Goal: Transaction & Acquisition: Purchase product/service

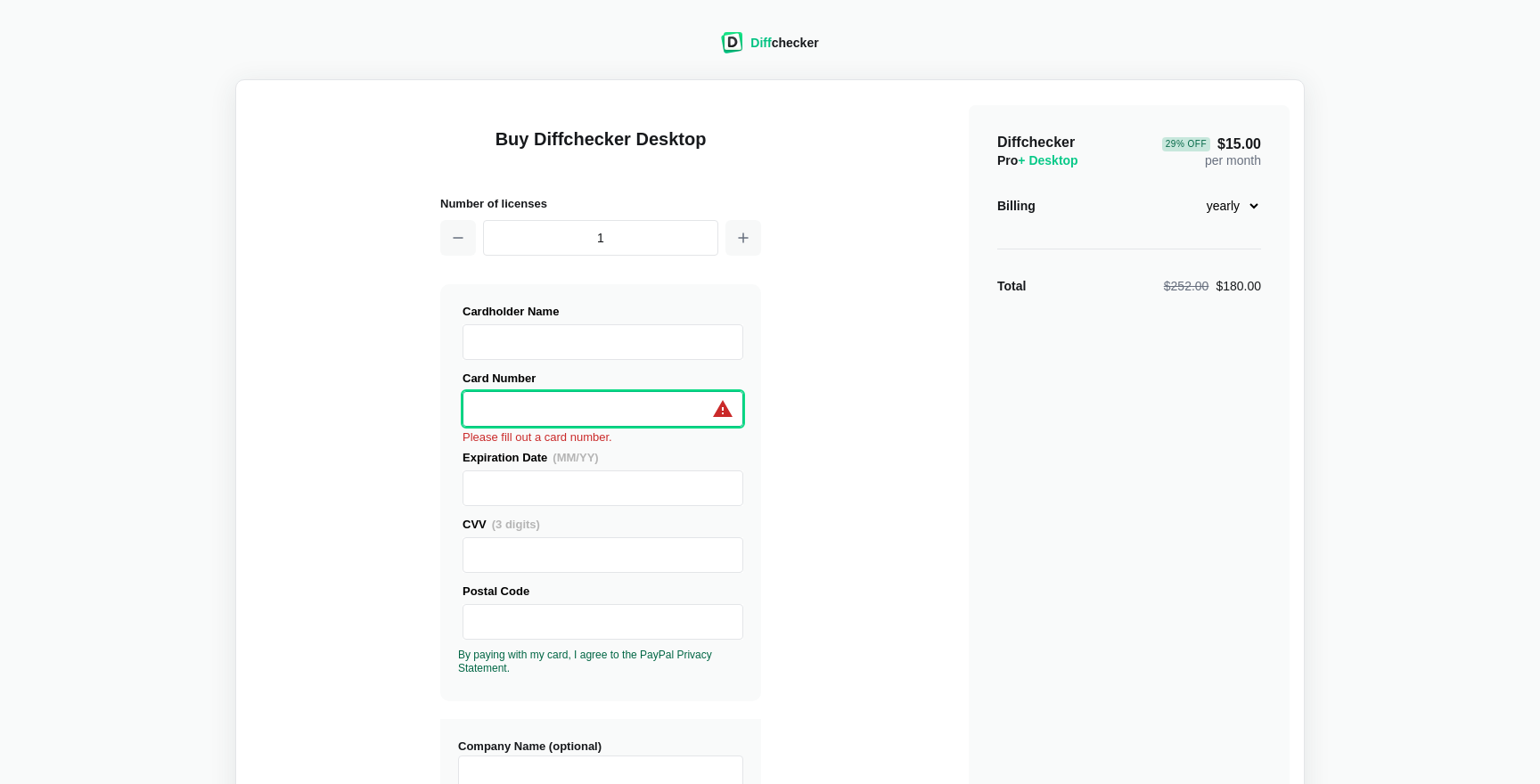
select select "[GEOGRAPHIC_DATA]"
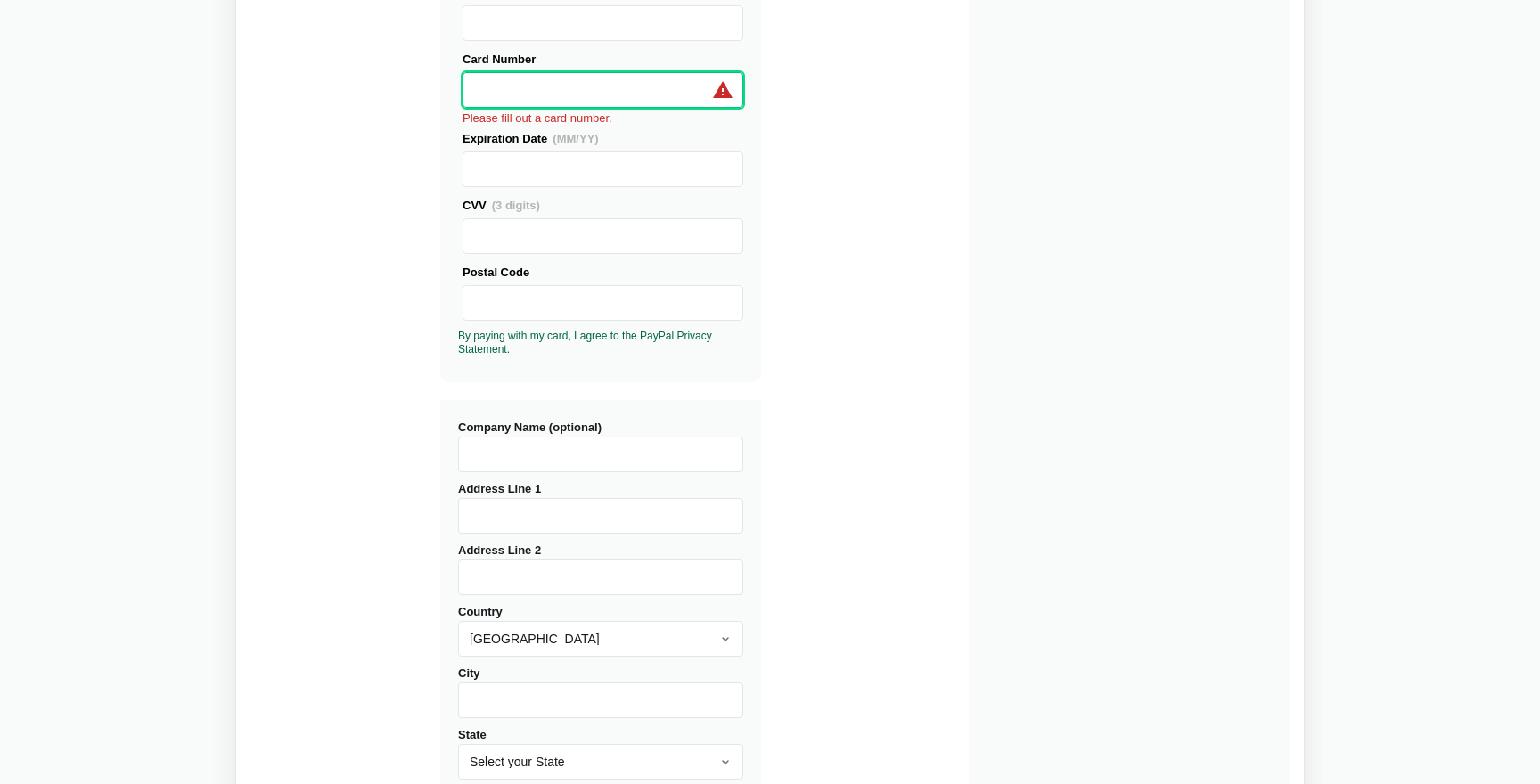
scroll to position [298, 0]
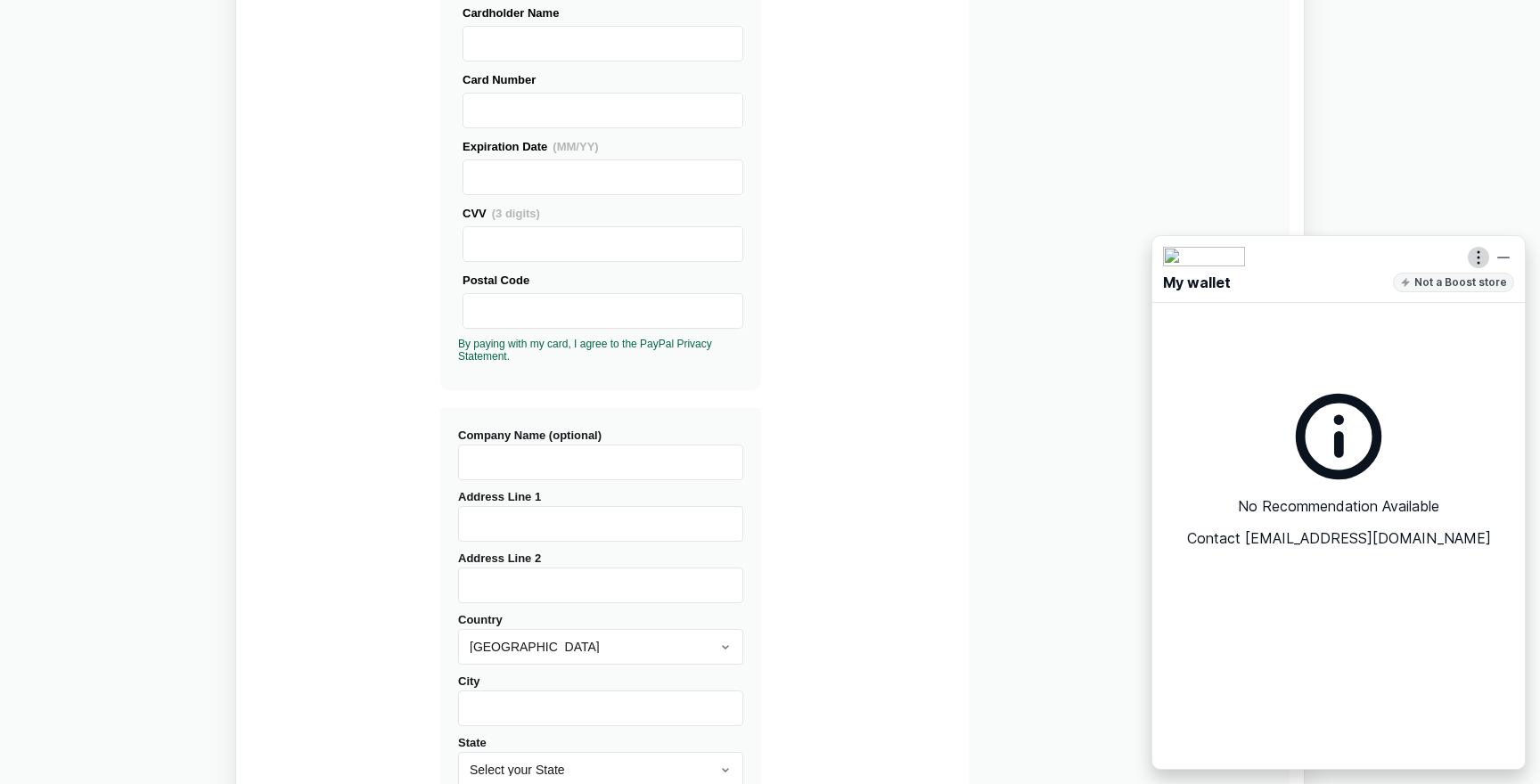
click at [1479, 262] on icon "button" at bounding box center [1478, 258] width 2 height 13
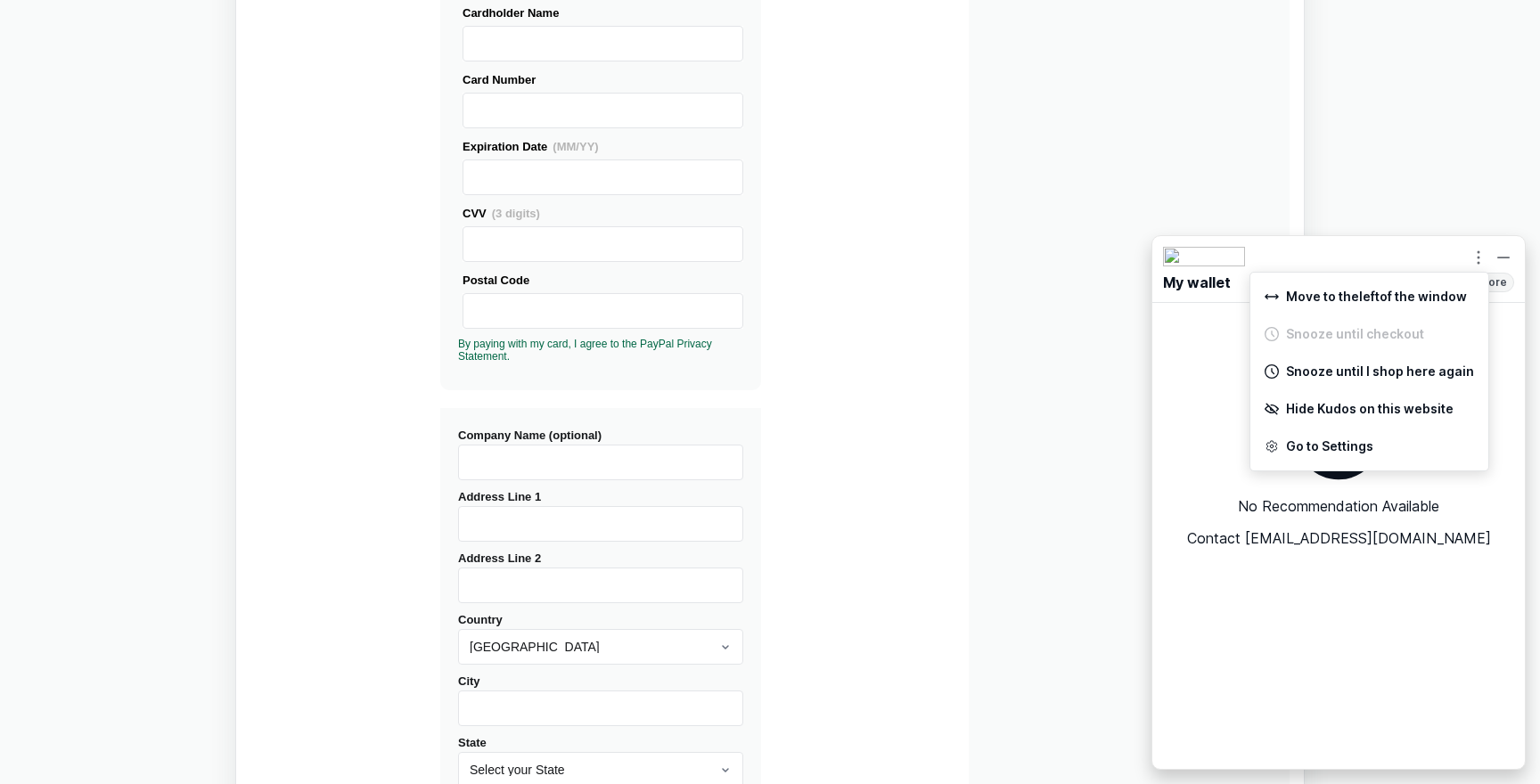
click at [1444, 200] on div "Diff checker Buy Diffchecker Desktop Number of licenses 1 Visa MasterCard Union…" at bounding box center [770, 346] width 1518 height 1270
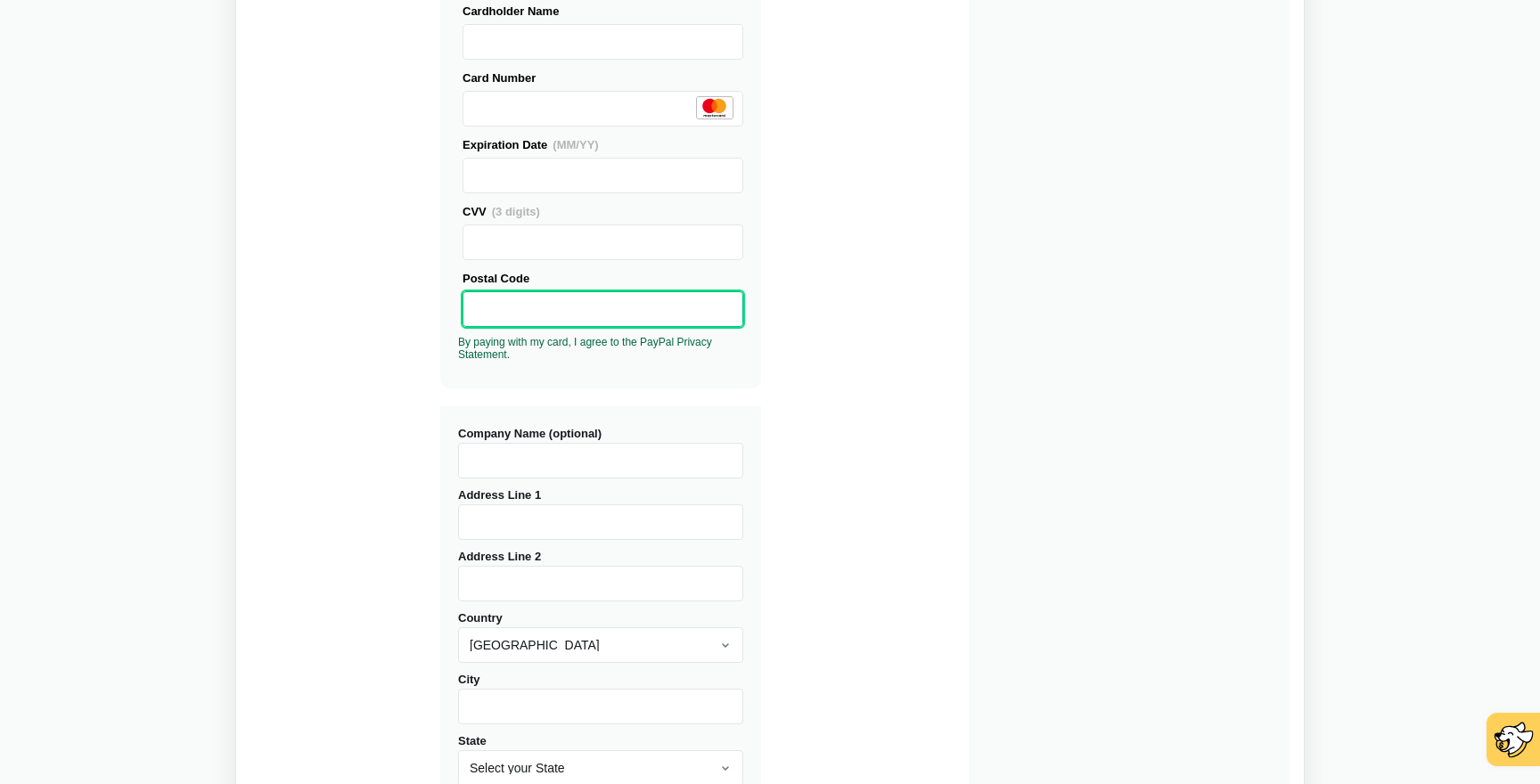
scroll to position [375, 0]
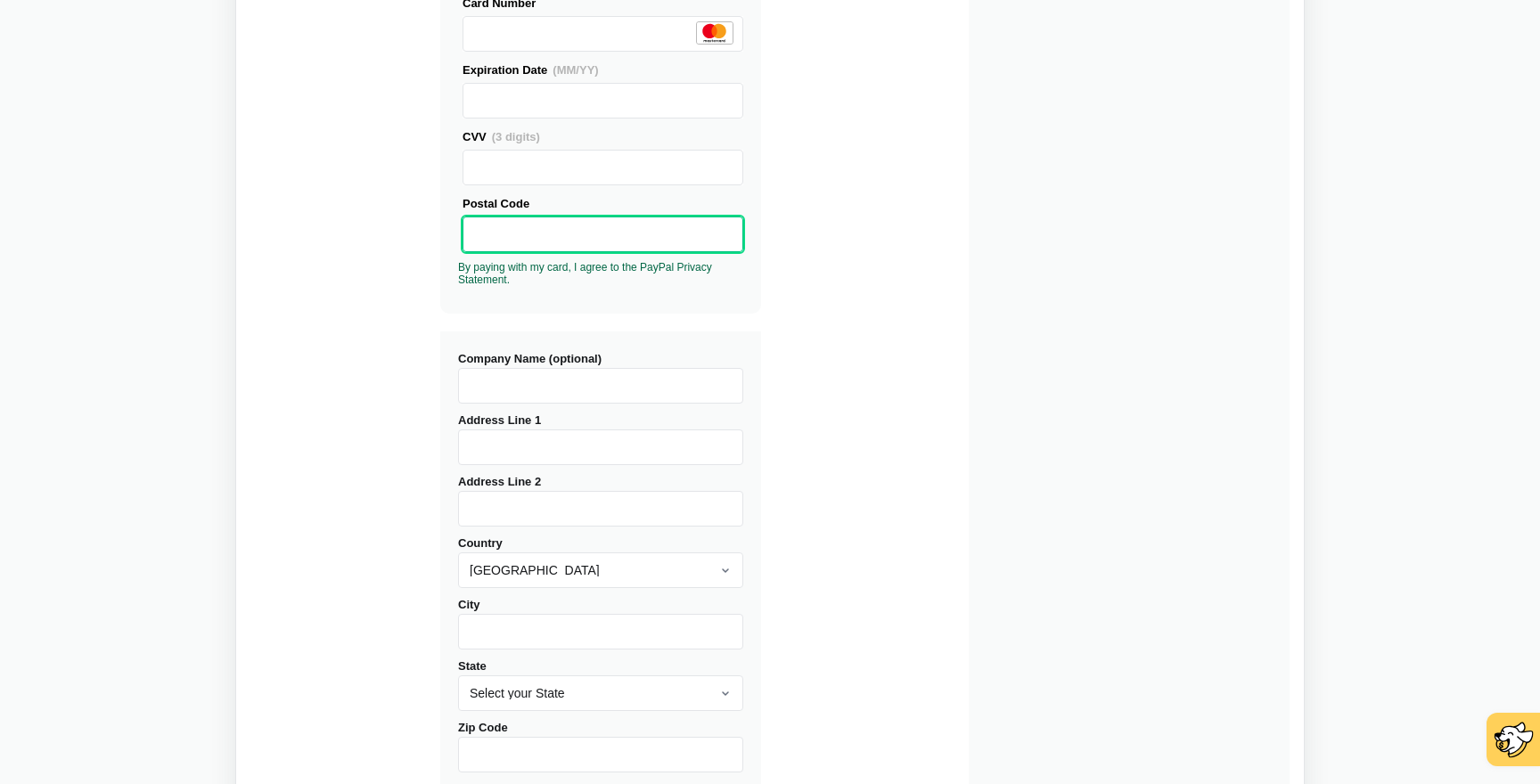
click at [489, 449] on input "Address Line 1" at bounding box center [600, 447] width 285 height 36
type input "[STREET_ADDRESS][PERSON_NAME]"
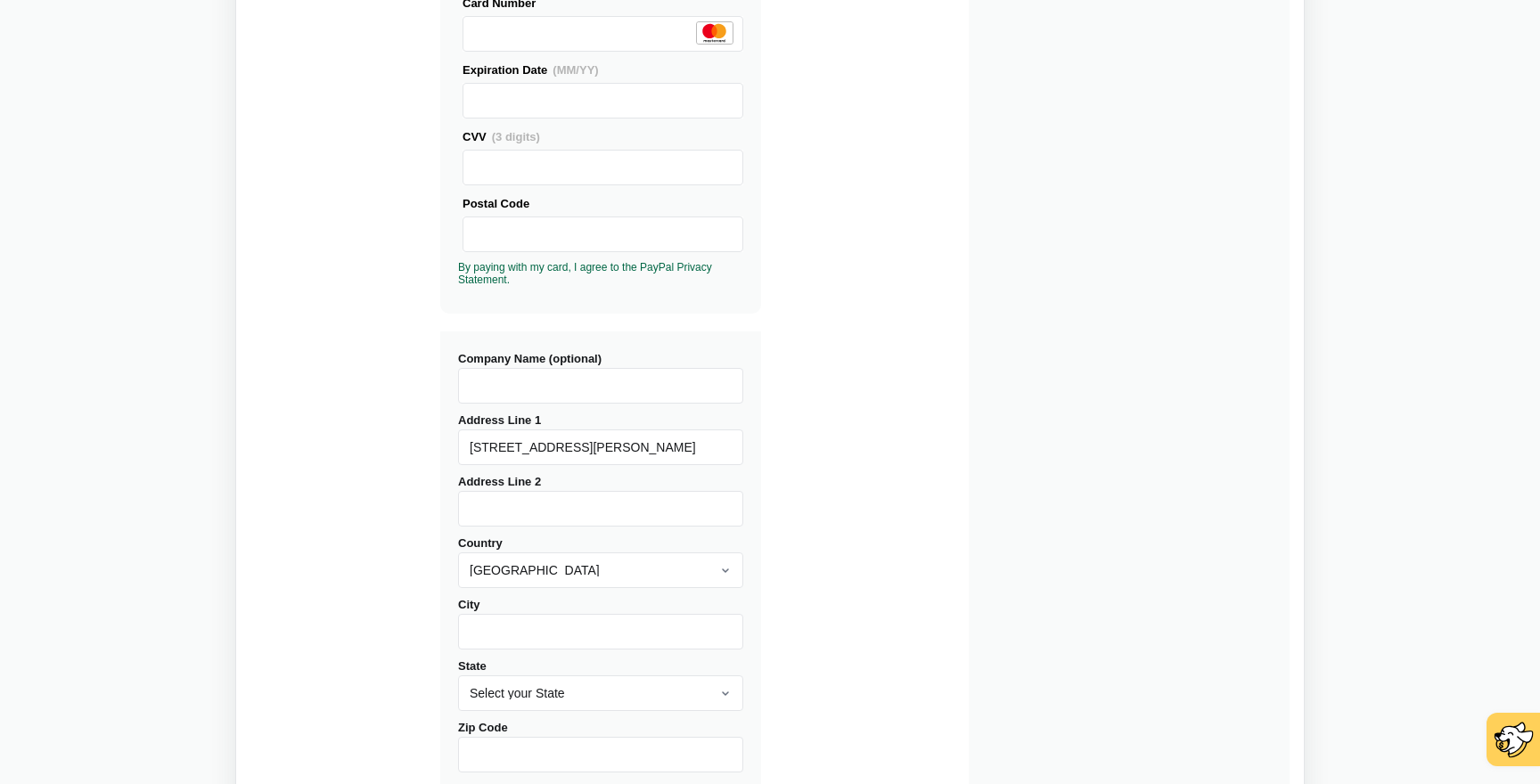
type input "Unit 116"
type input "Mountain View"
select select "CA"
type input "94040"
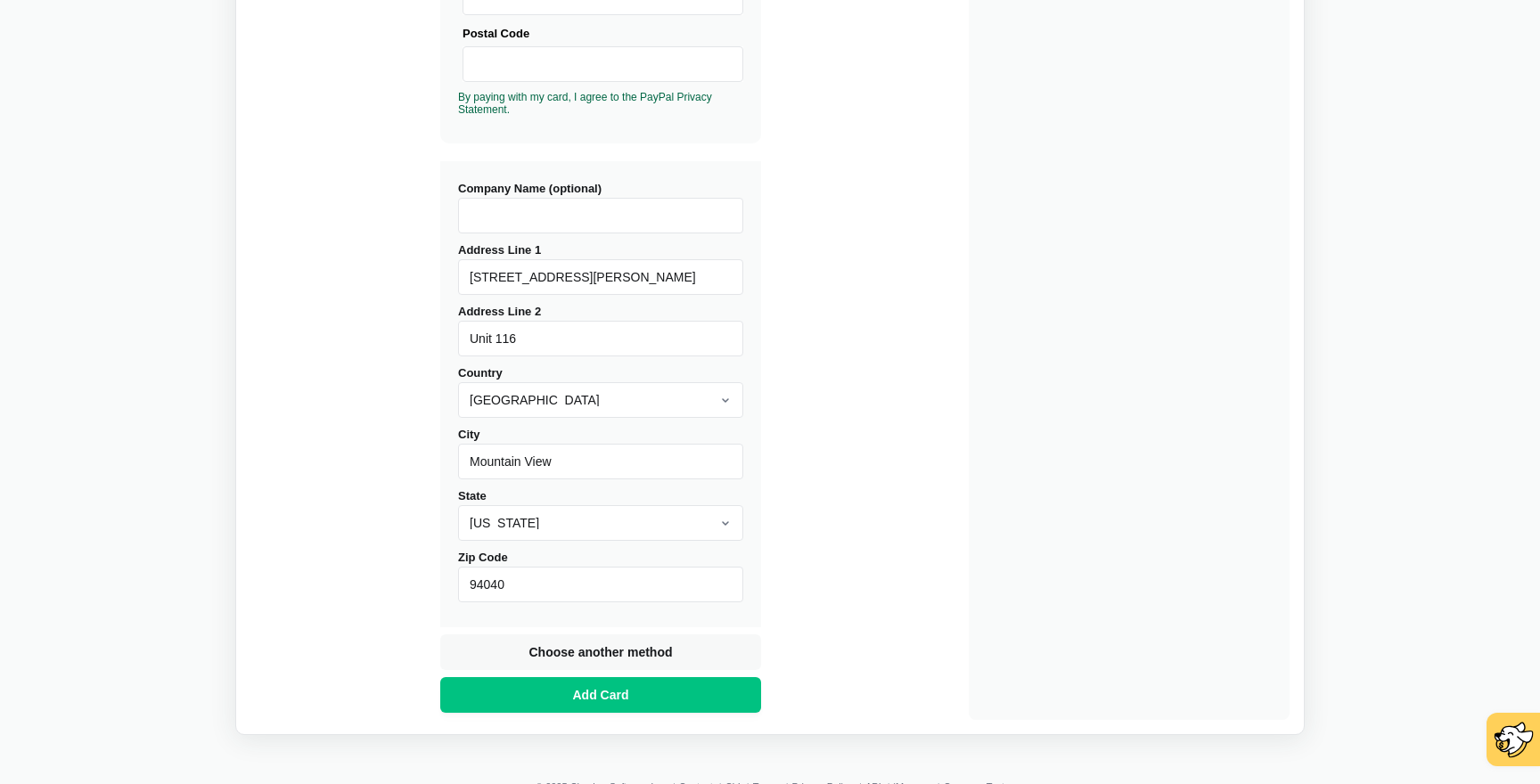
scroll to position [550, 0]
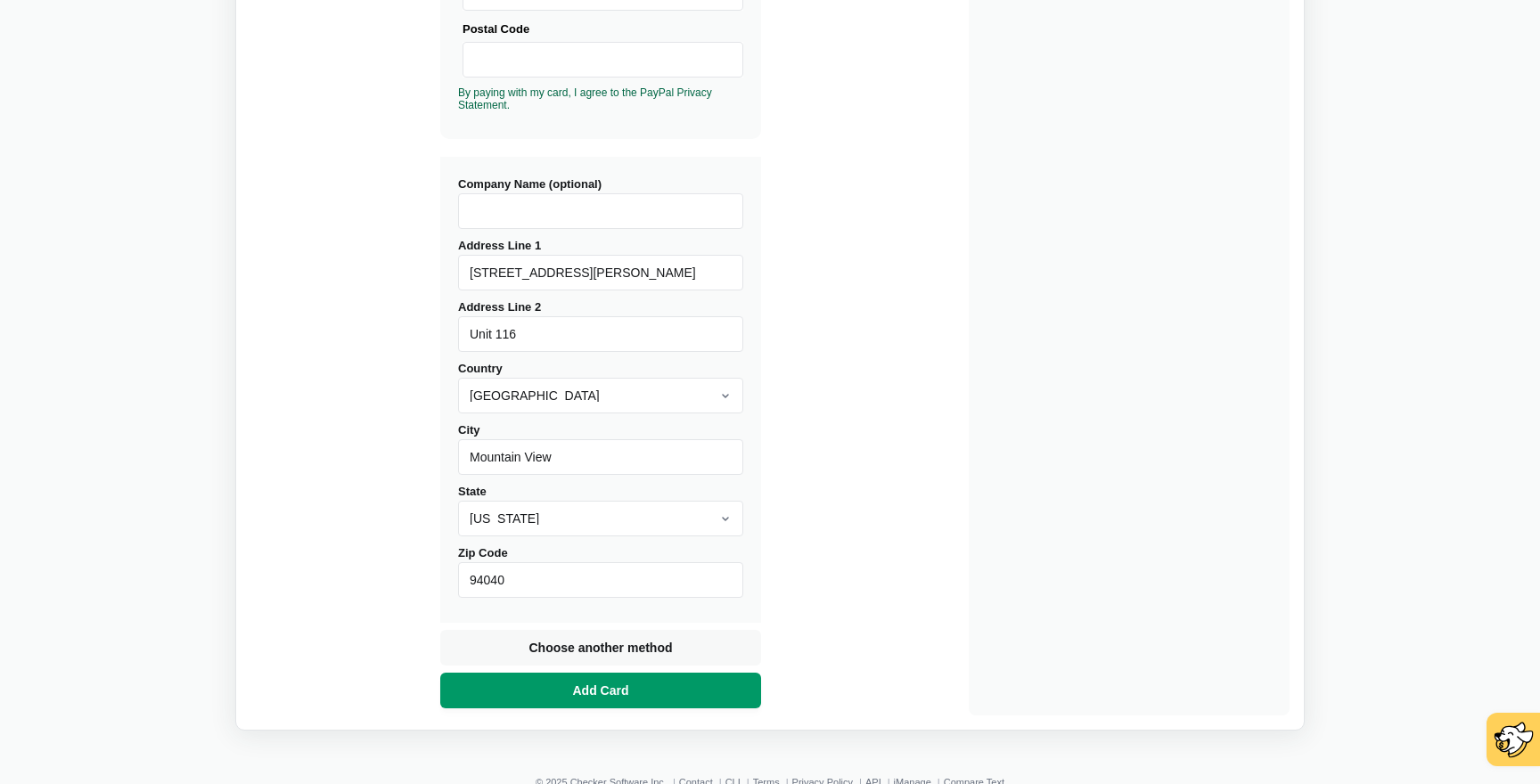
click at [564, 688] on button "Add Card" at bounding box center [601, 690] width 321 height 36
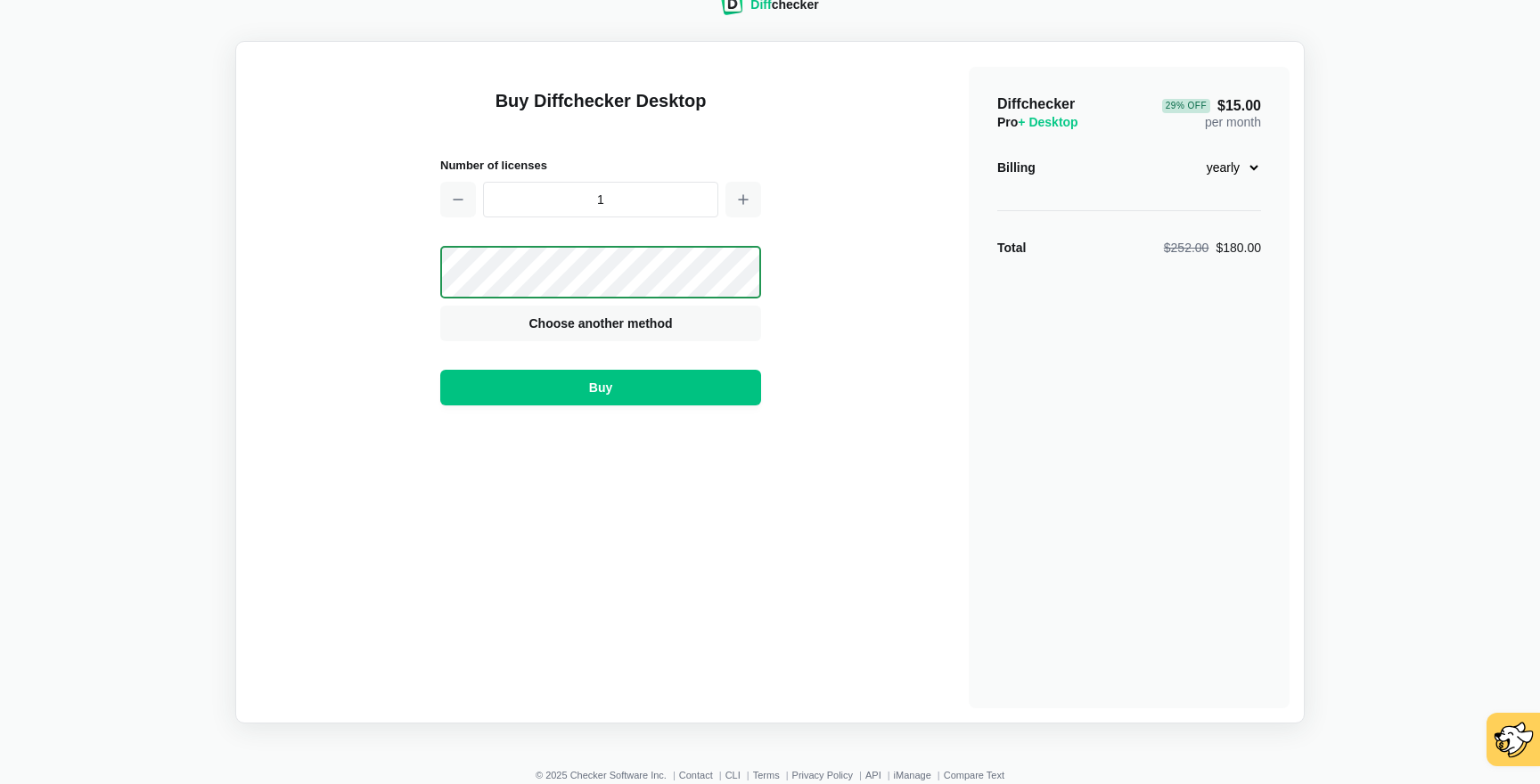
scroll to position [0, 0]
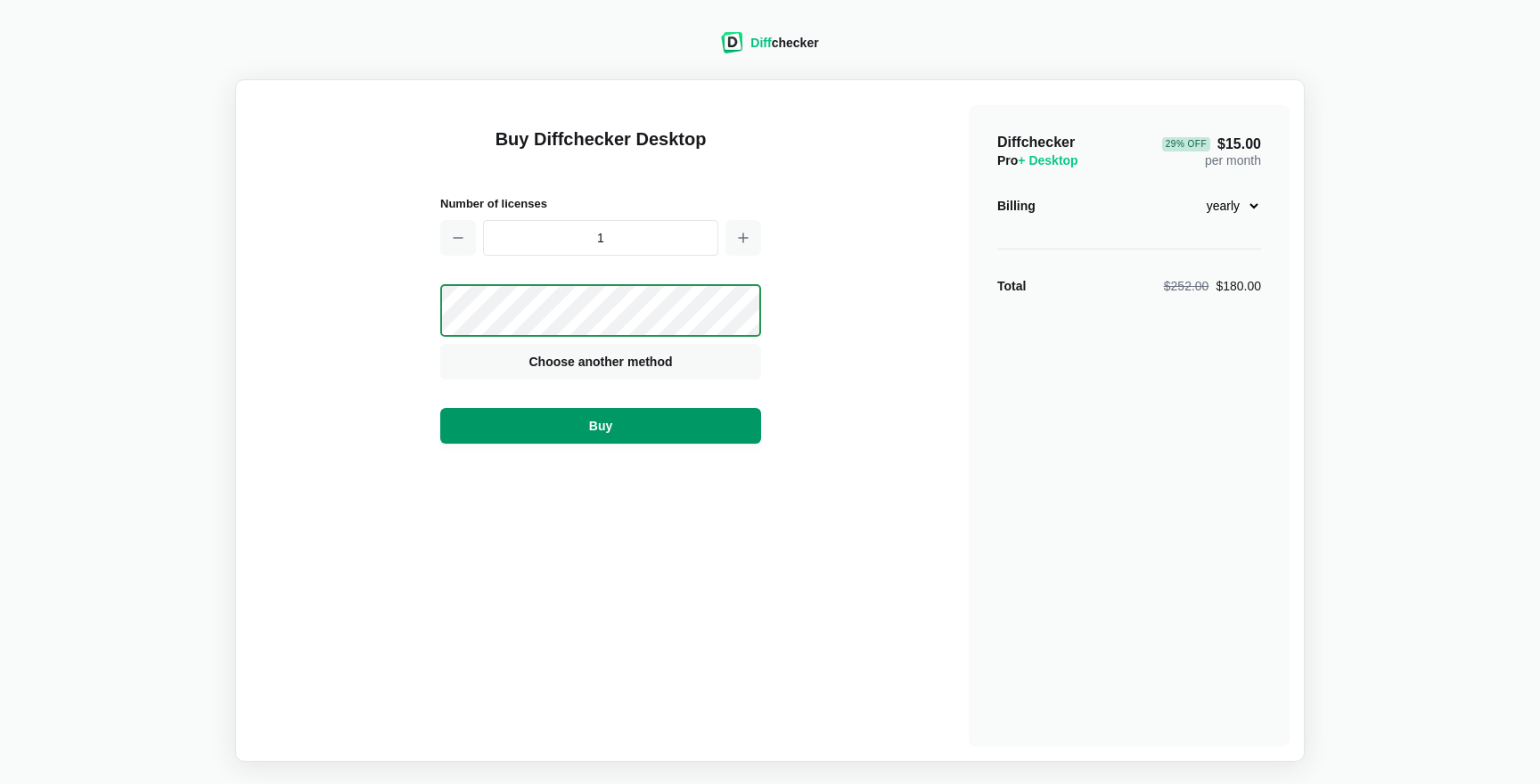
click at [600, 429] on span "Buy" at bounding box center [600, 426] width 30 height 18
click at [1238, 192] on select "monthly yearly" at bounding box center [1223, 205] width 77 height 30
select select "desktop-monthly-21"
click at [1184, 191] on select "monthly yearly" at bounding box center [1223, 205] width 77 height 30
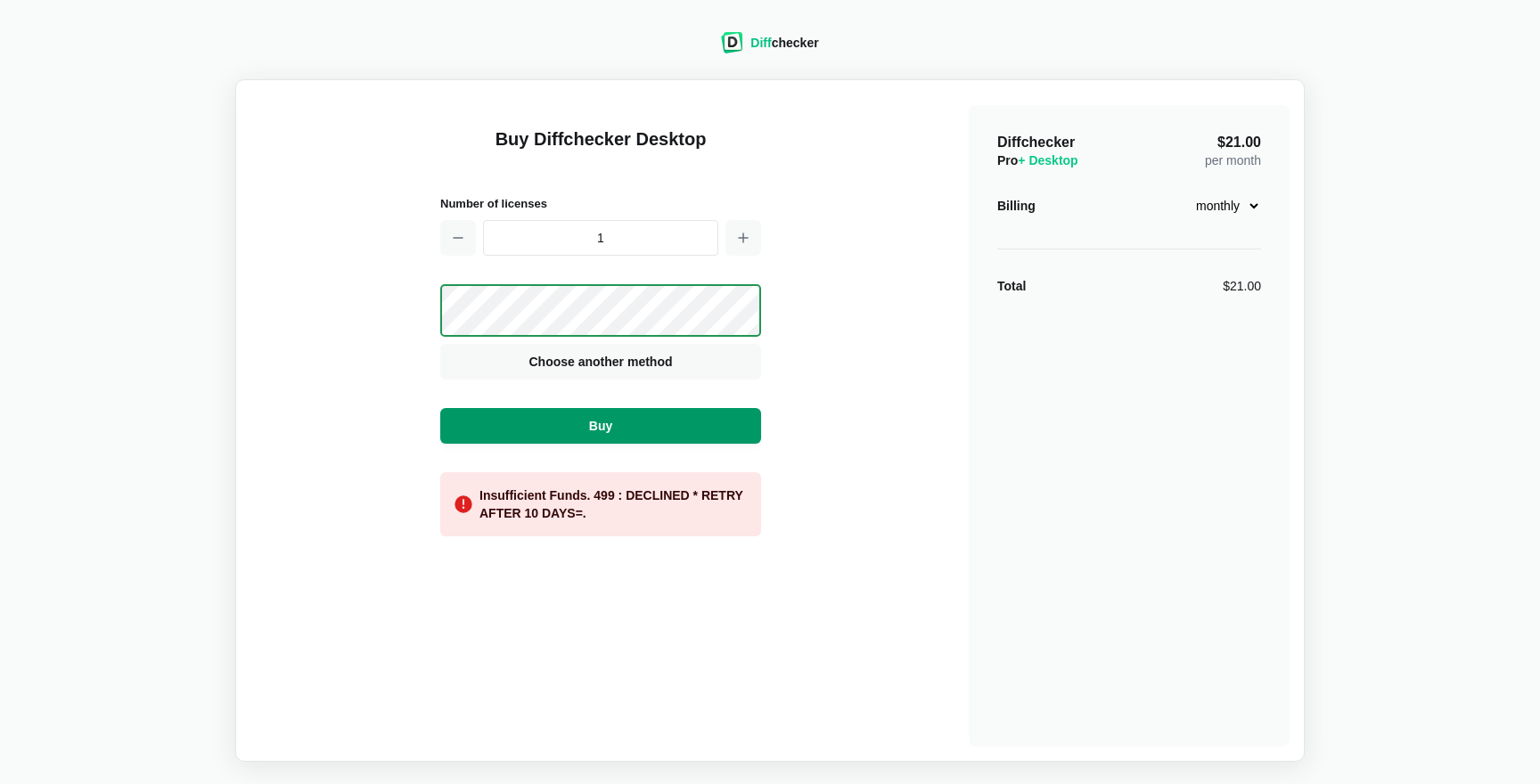
click at [709, 424] on button "Buy" at bounding box center [601, 426] width 321 height 36
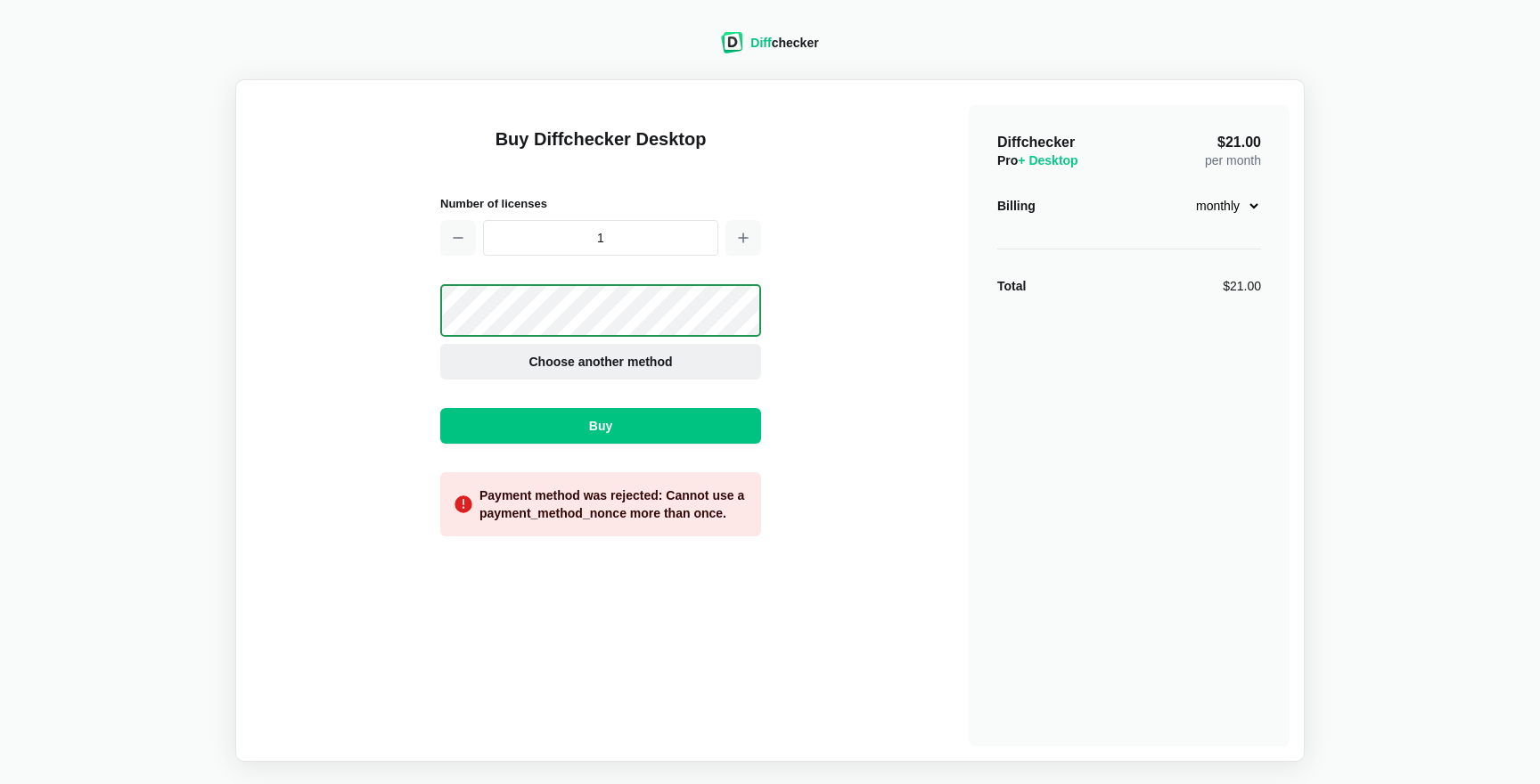
click at [661, 354] on span "Choose another method" at bounding box center [600, 362] width 150 height 18
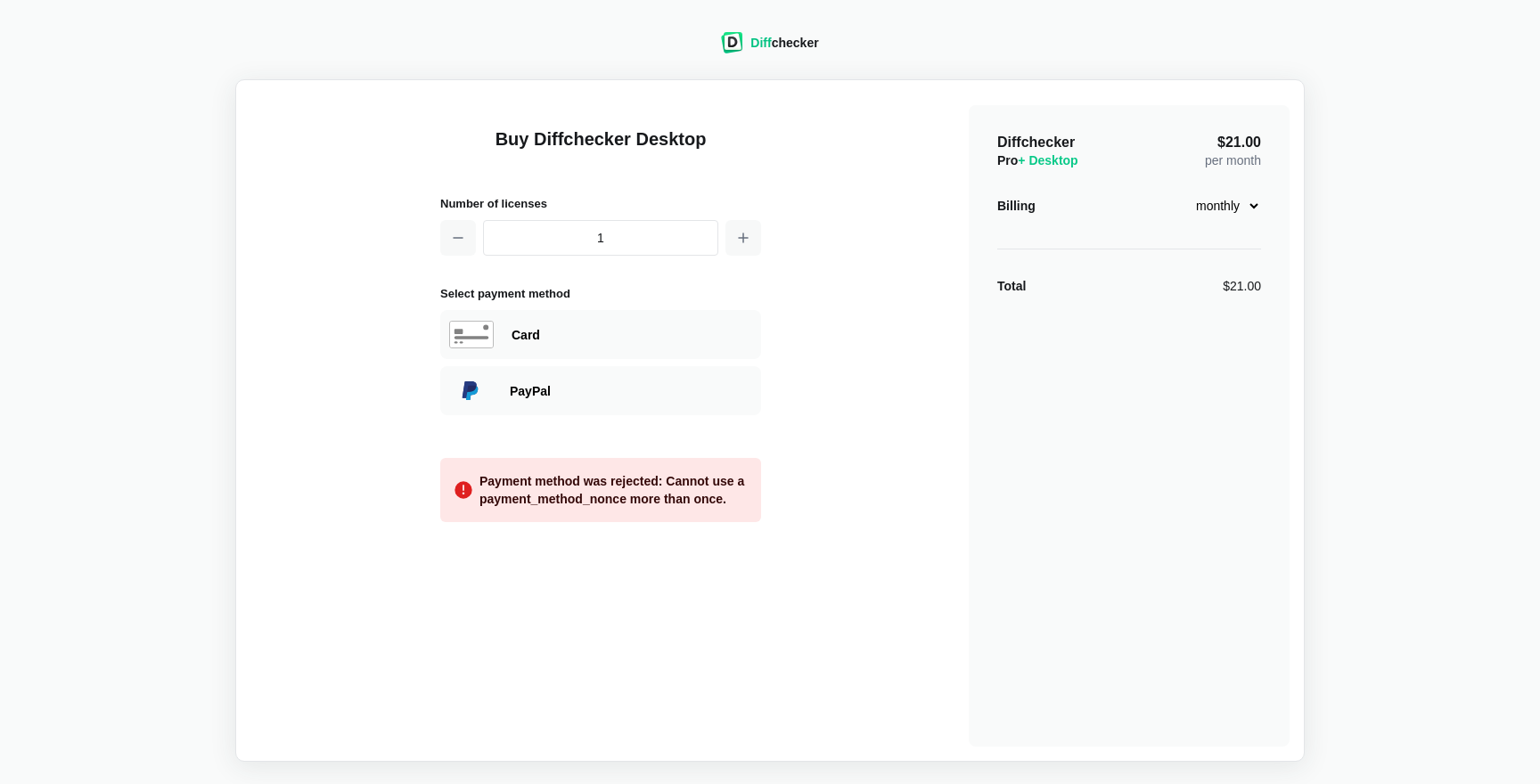
click at [661, 354] on div "Card" at bounding box center [601, 335] width 321 height 49
select select "[GEOGRAPHIC_DATA]"
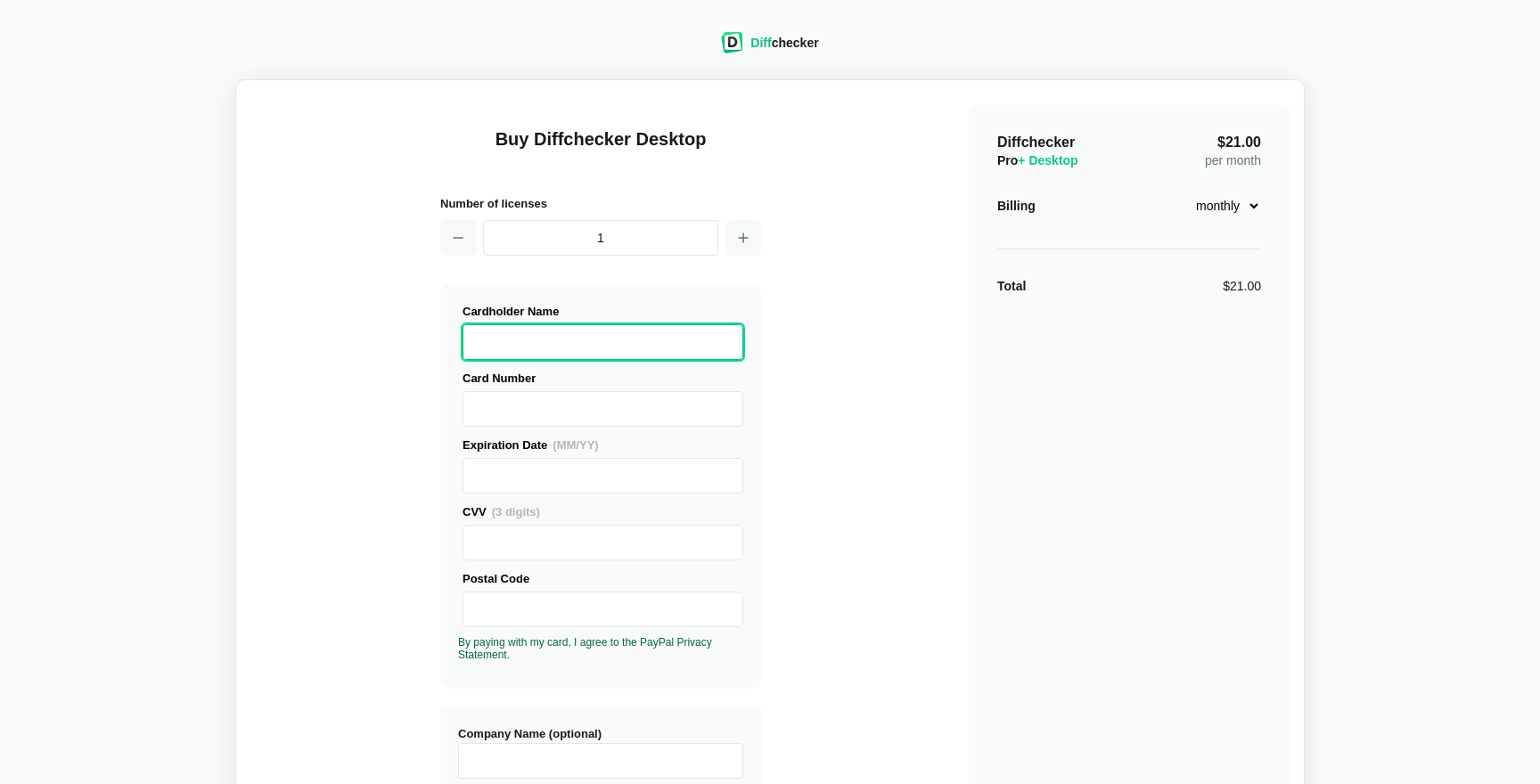
click at [1226, 217] on select "monthly yearly" at bounding box center [1223, 205] width 77 height 30
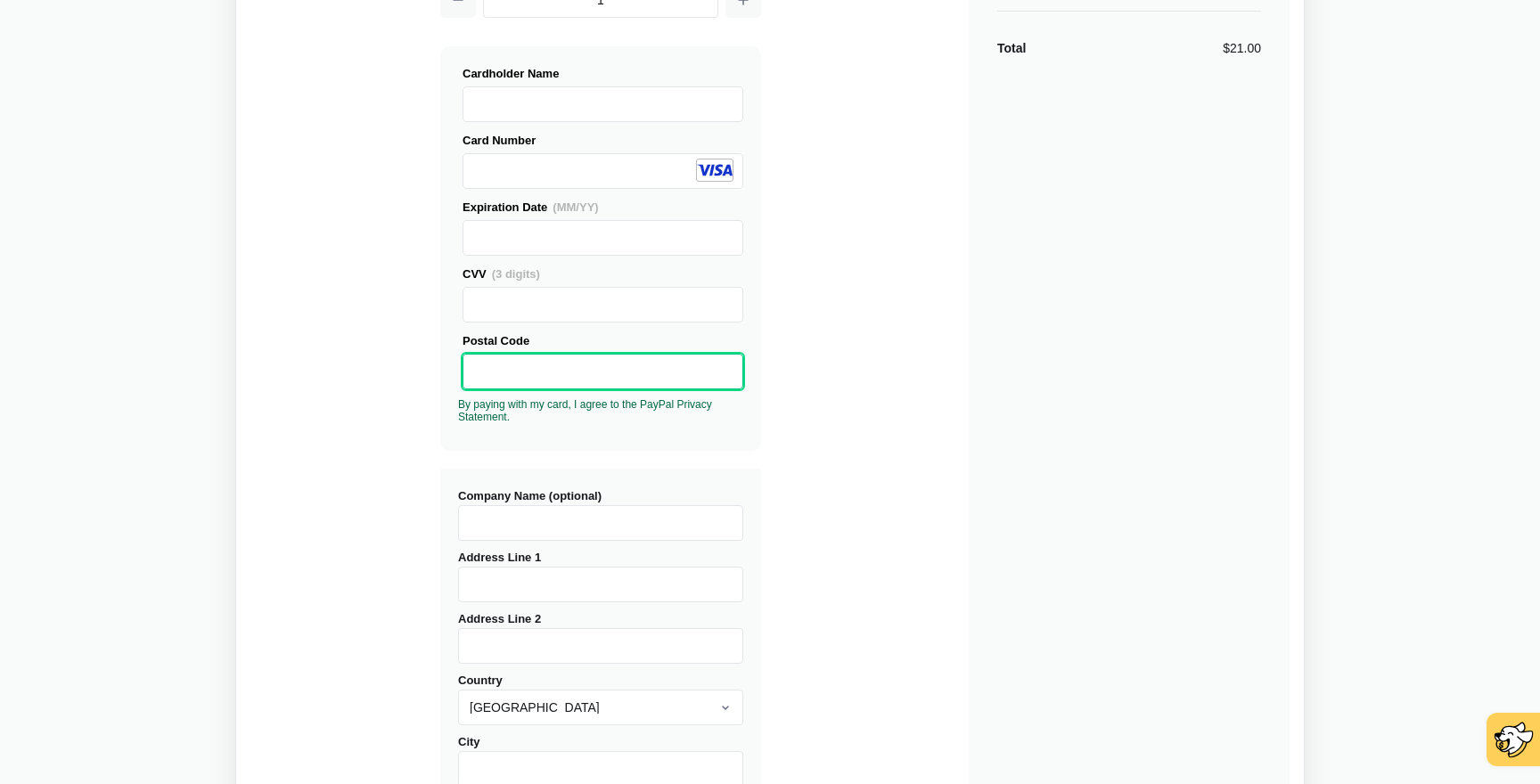
scroll to position [294, 0]
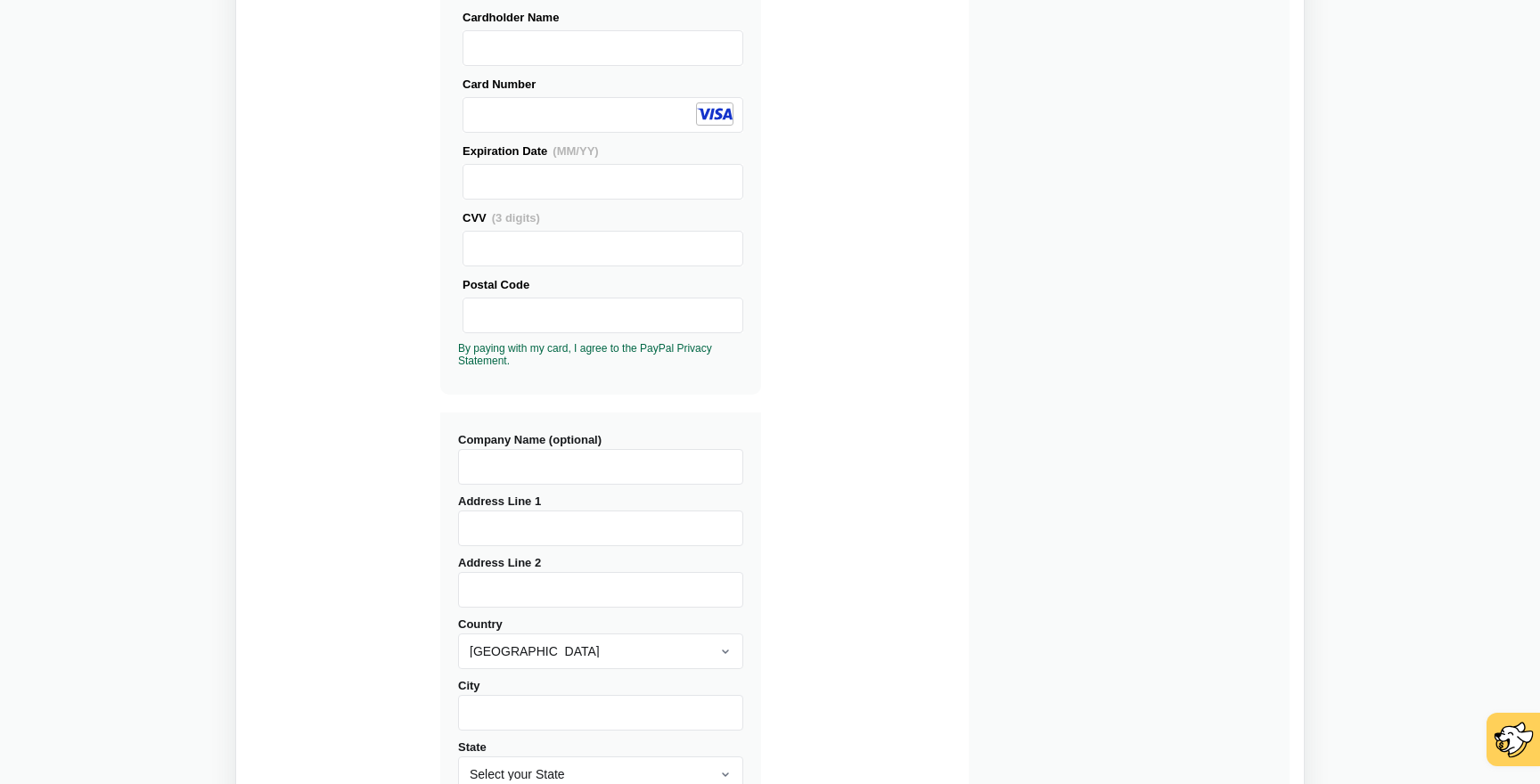
click at [506, 542] on input "Address Line 1" at bounding box center [600, 528] width 285 height 36
type input "[STREET_ADDRESS][PERSON_NAME]"
type input "Unit 116"
type input "Mountain View"
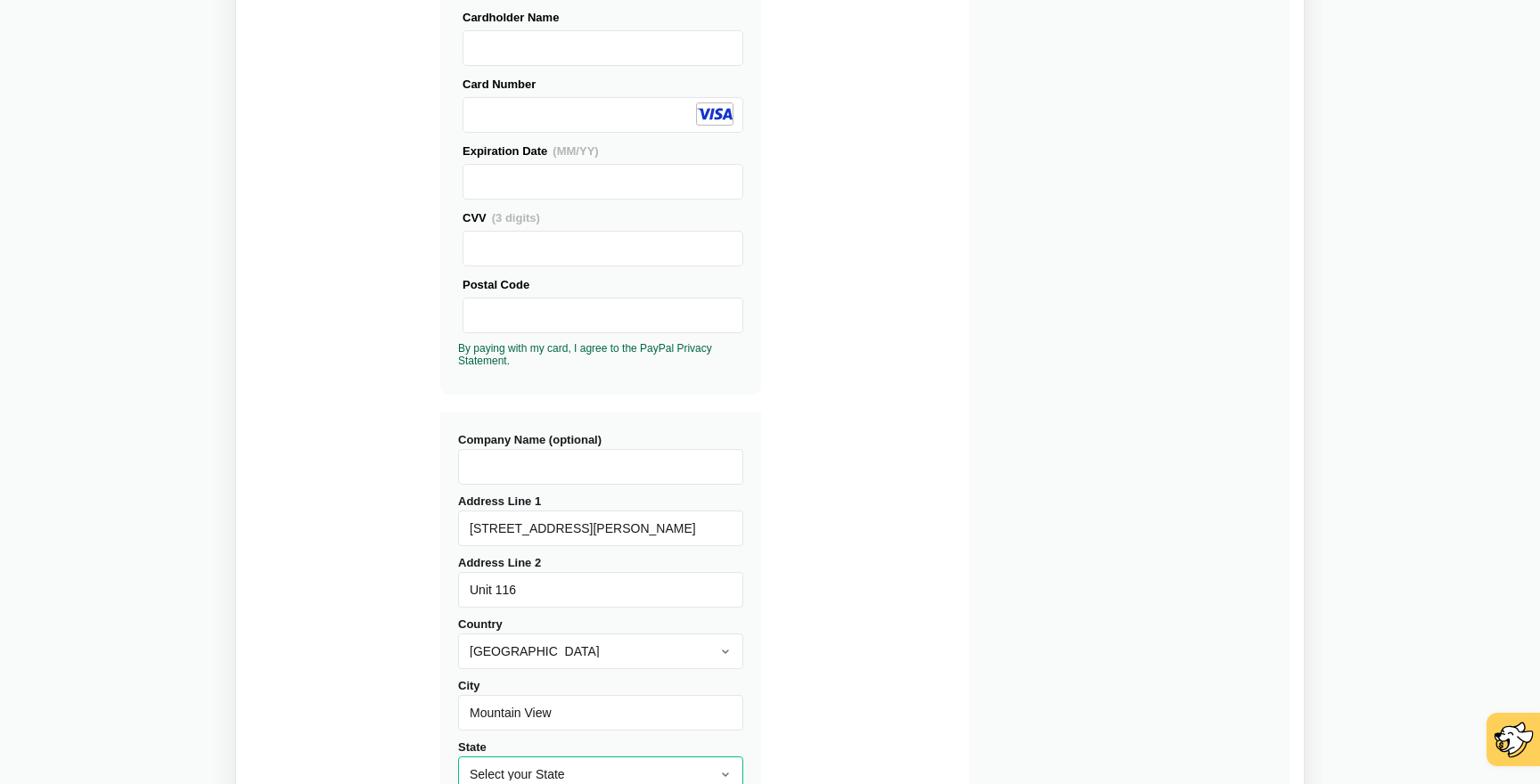
select select "CA"
type input "94040"
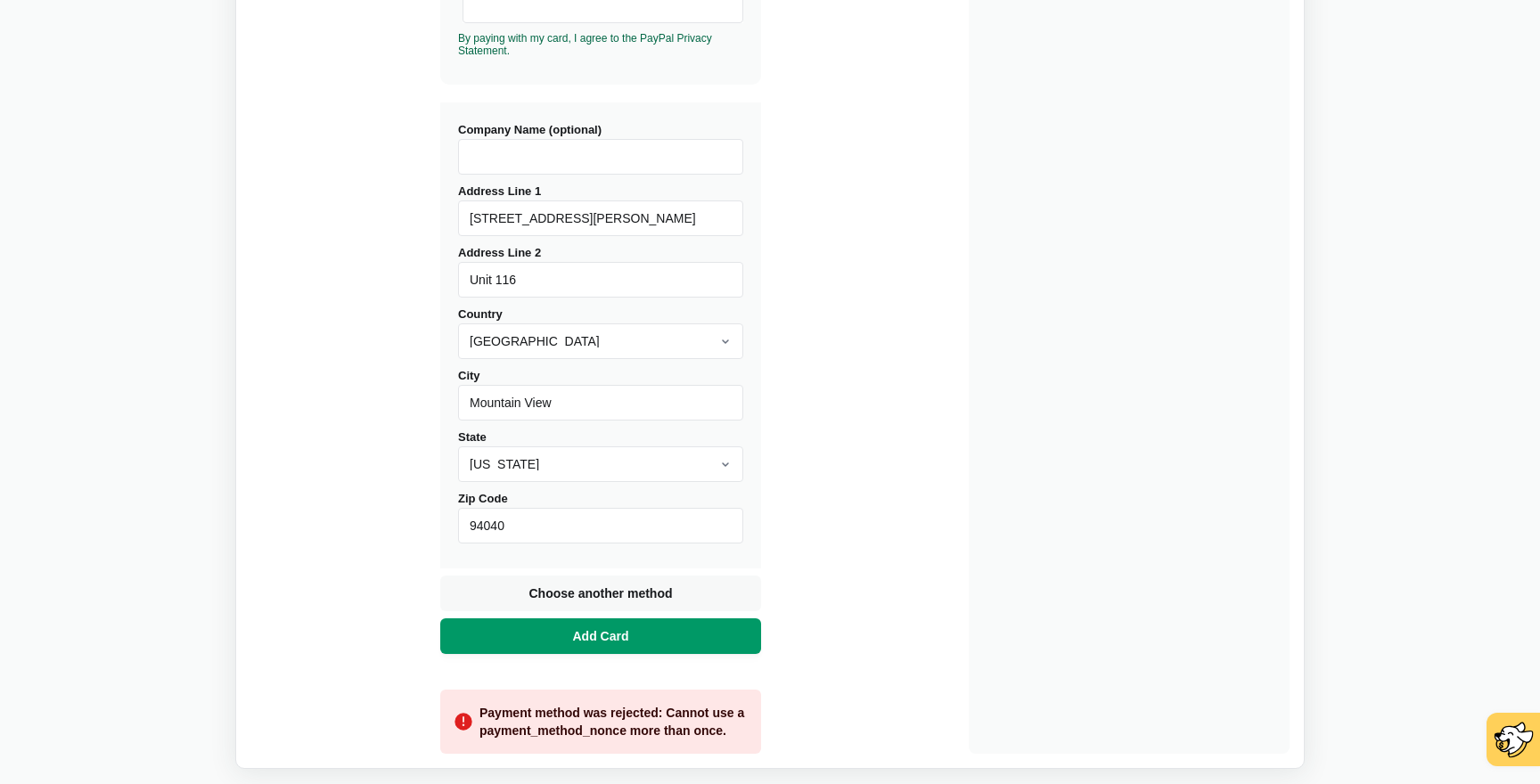
click at [577, 630] on span "Add Card" at bounding box center [601, 636] width 63 height 18
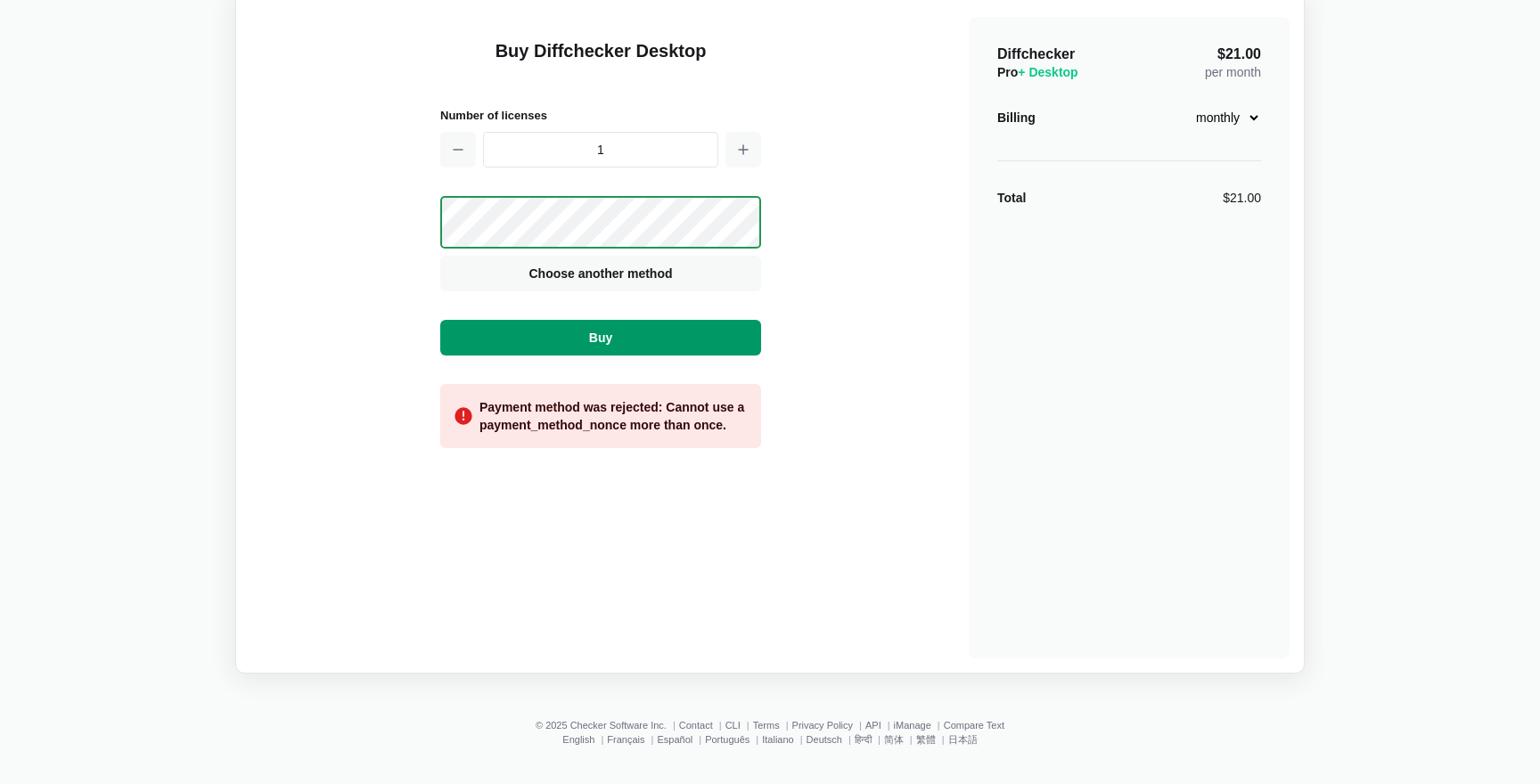
click at [604, 325] on button "Buy" at bounding box center [601, 337] width 321 height 36
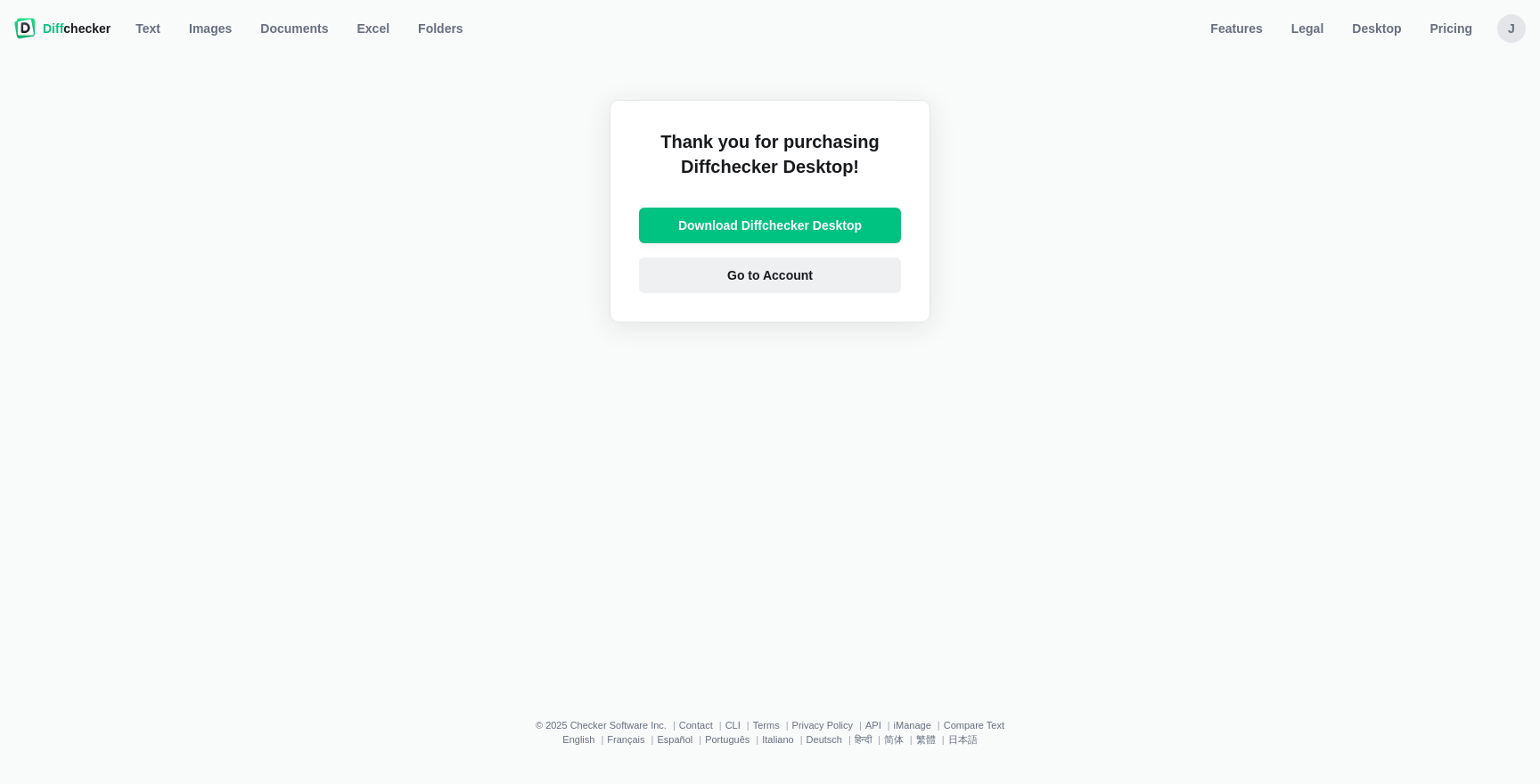
click at [809, 287] on link "Go to Account" at bounding box center [770, 274] width 262 height 36
